Goal: Book appointment/travel/reservation

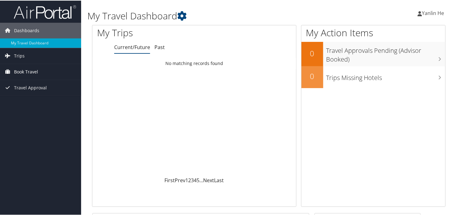
click at [36, 71] on span "Book Travel" at bounding box center [26, 71] width 24 height 16
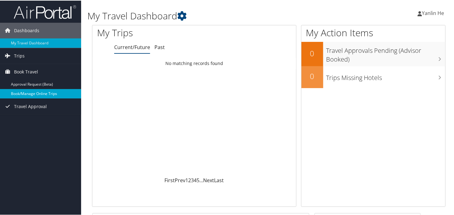
click at [40, 91] on link "Book/Manage Online Trips" at bounding box center [40, 92] width 81 height 9
